Goal: Browse casually: Explore the website without a specific task or goal

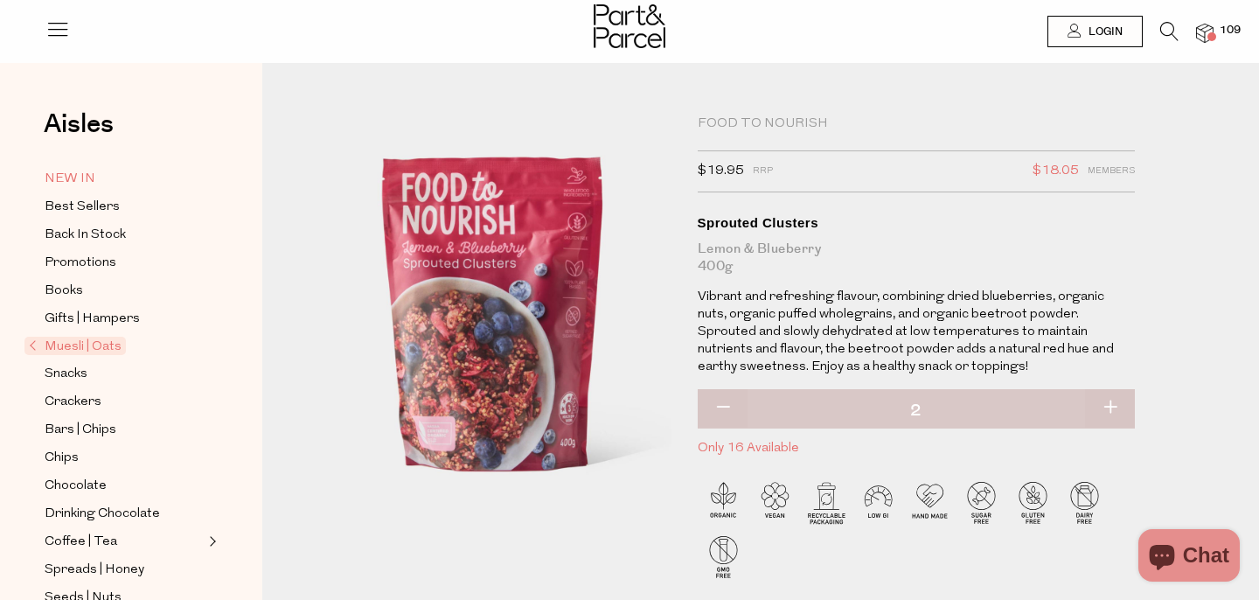
click at [61, 178] on span "NEW IN" at bounding box center [70, 179] width 51 height 21
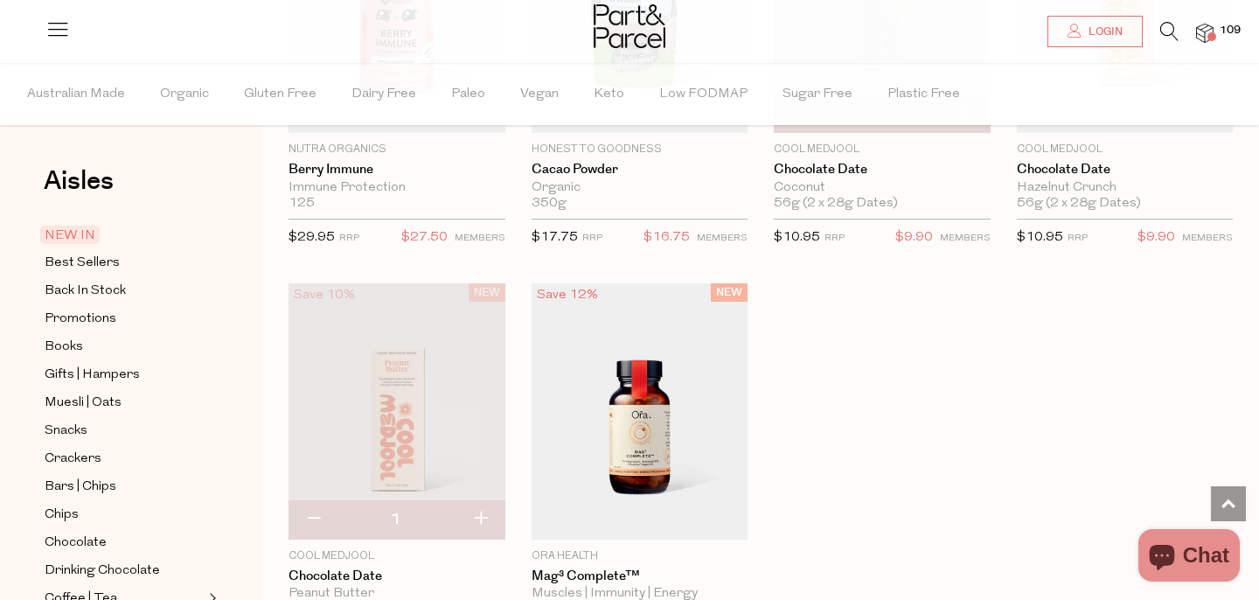
scroll to position [1179, 0]
click at [66, 287] on span "Back In Stock" at bounding box center [85, 291] width 81 height 21
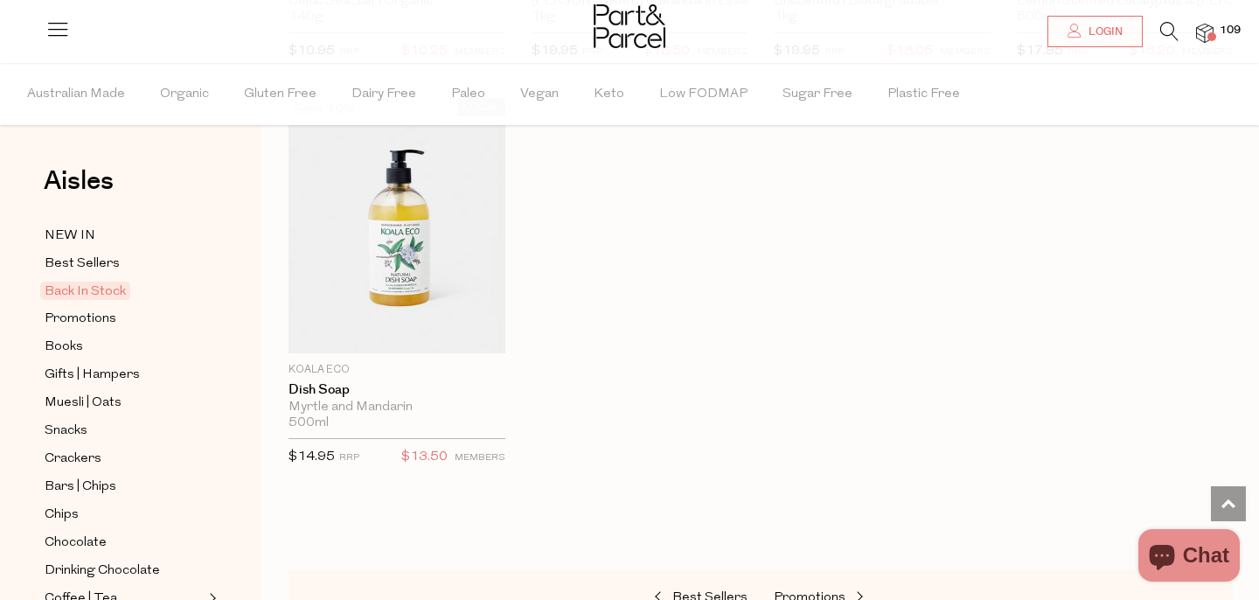
scroll to position [1380, 0]
